Goal: Task Accomplishment & Management: Manage account settings

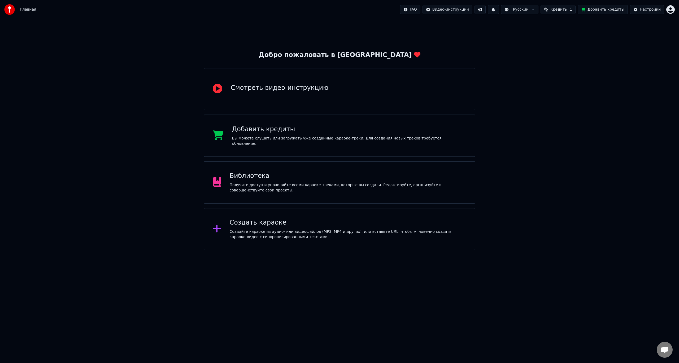
click at [352, 144] on div "Добавить кредиты Вы можете слушать или загружать уже созданные караоке-треки. Д…" at bounding box center [340, 136] width 272 height 42
click at [568, 11] on span "Кредиты" at bounding box center [558, 9] width 17 height 5
click at [564, 52] on button "Обновить" at bounding box center [565, 49] width 32 height 10
click at [564, 49] on button "Обновить" at bounding box center [565, 49] width 32 height 10
click at [675, 13] on div "Главная FAQ Видео-инструкции Русский Кредиты 1 Добавить кредиты Настройки" at bounding box center [339, 9] width 679 height 19
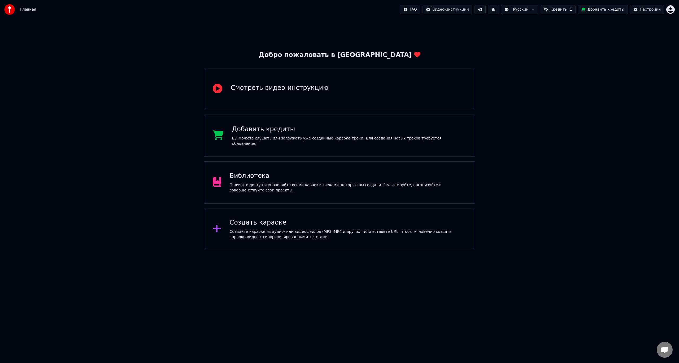
click at [672, 10] on html "Главная FAQ Видео-инструкции Русский Кредиты 1 Добавить кредиты Настройки Добро…" at bounding box center [339, 125] width 679 height 250
click at [646, 57] on div "Выйти" at bounding box center [647, 61] width 61 height 8
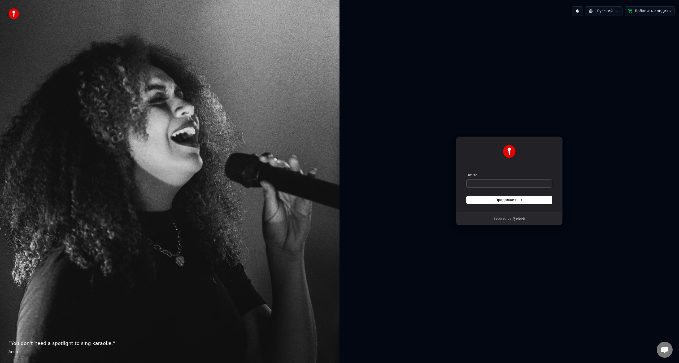
click at [503, 184] on input "Почта" at bounding box center [509, 184] width 85 height 8
click at [507, 203] on button "Продолжить" at bounding box center [509, 200] width 85 height 8
type input "**********"
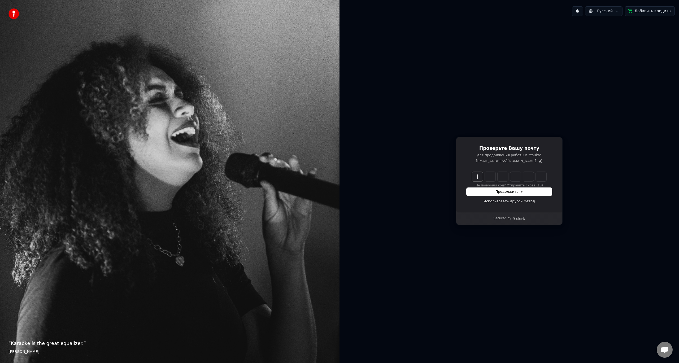
click at [479, 178] on input "Enter verification code" at bounding box center [514, 177] width 85 height 10
type input "******"
